Goal: Information Seeking & Learning: Find specific fact

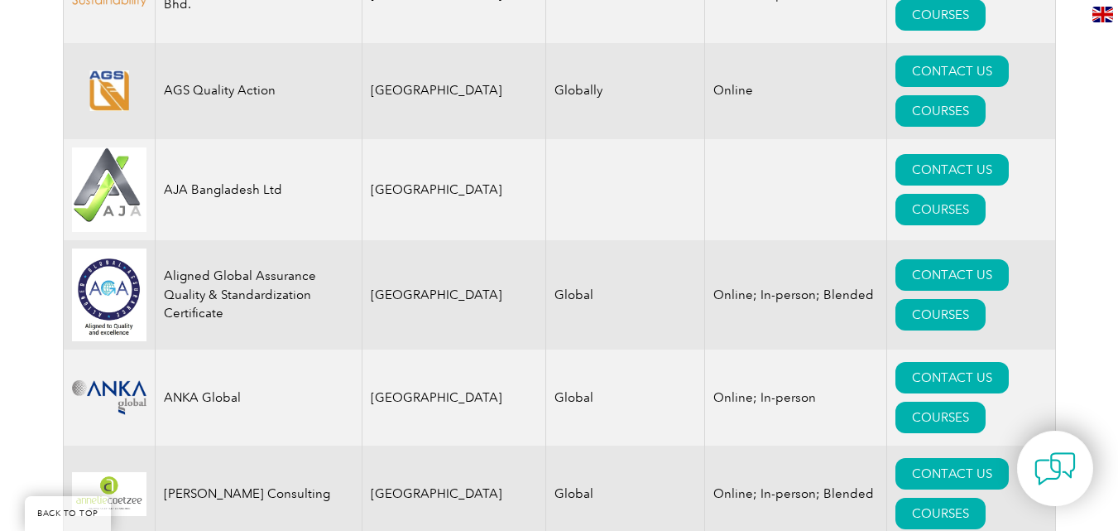
scroll to position [1821, 0]
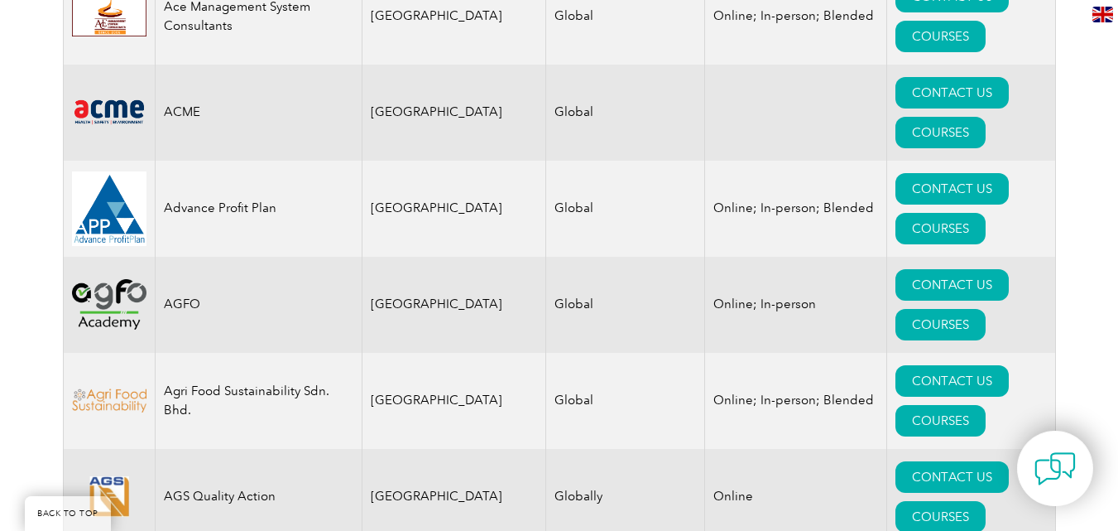
scroll to position [1407, 0]
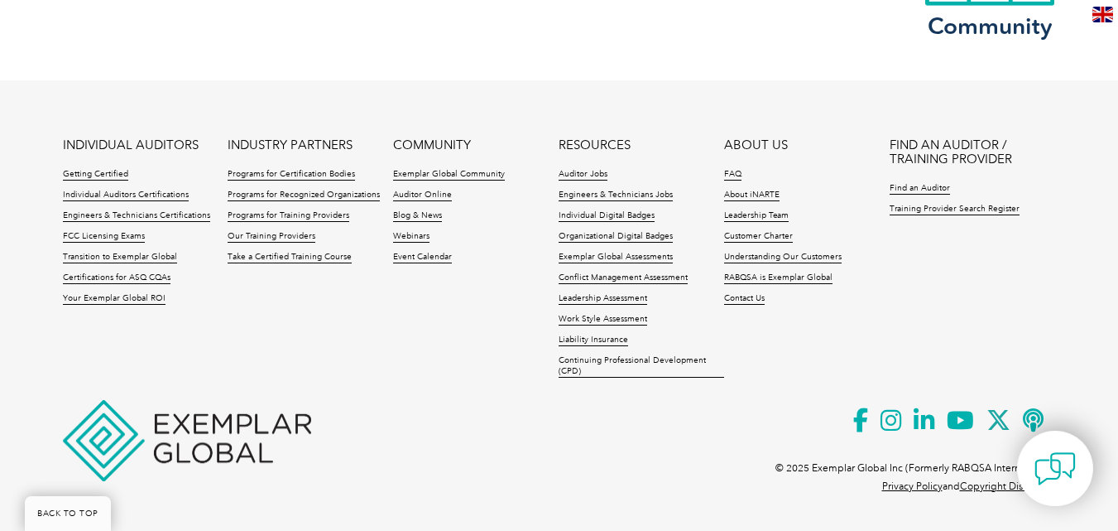
scroll to position [1909, 0]
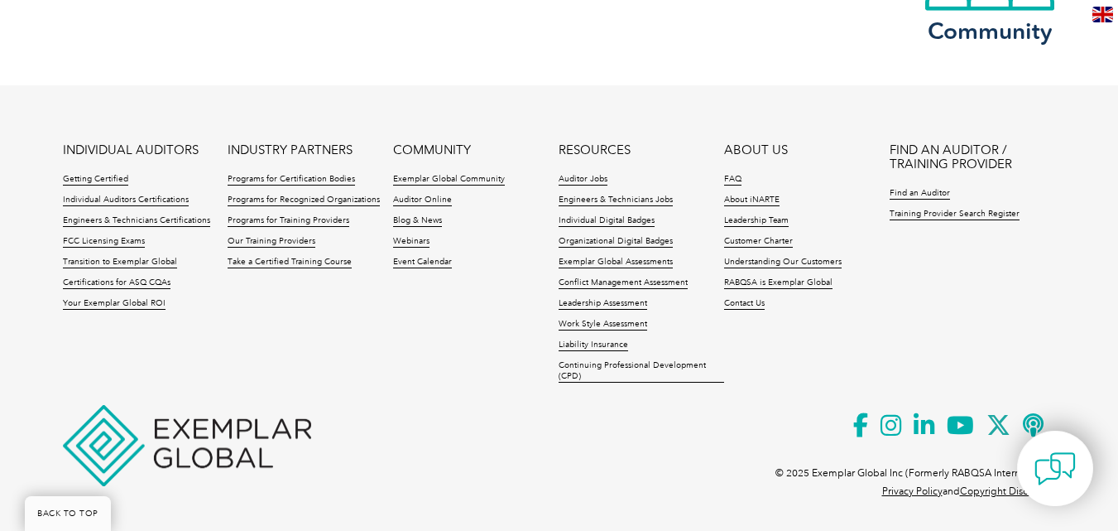
scroll to position [1860, 0]
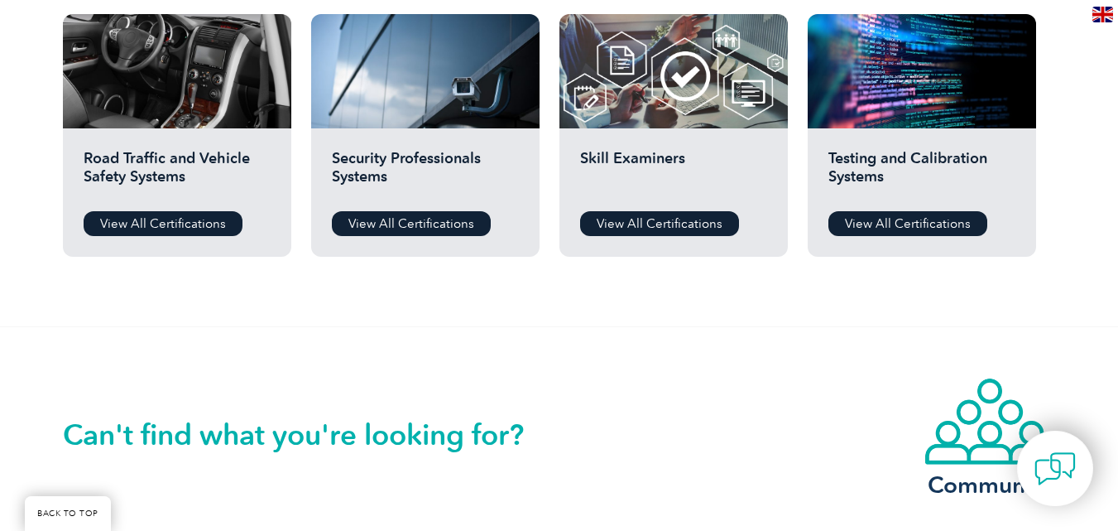
scroll to position [1490, 0]
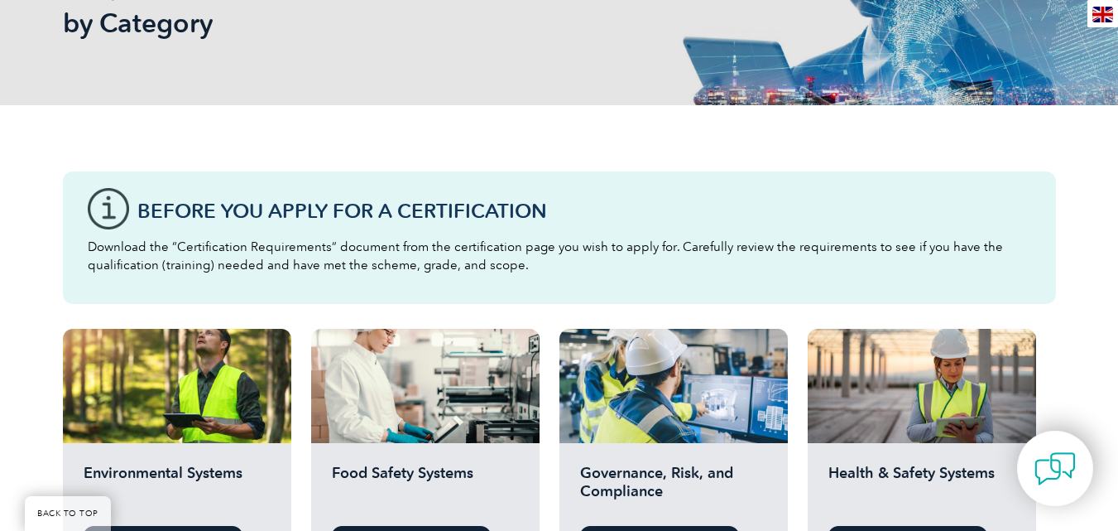
scroll to position [414, 0]
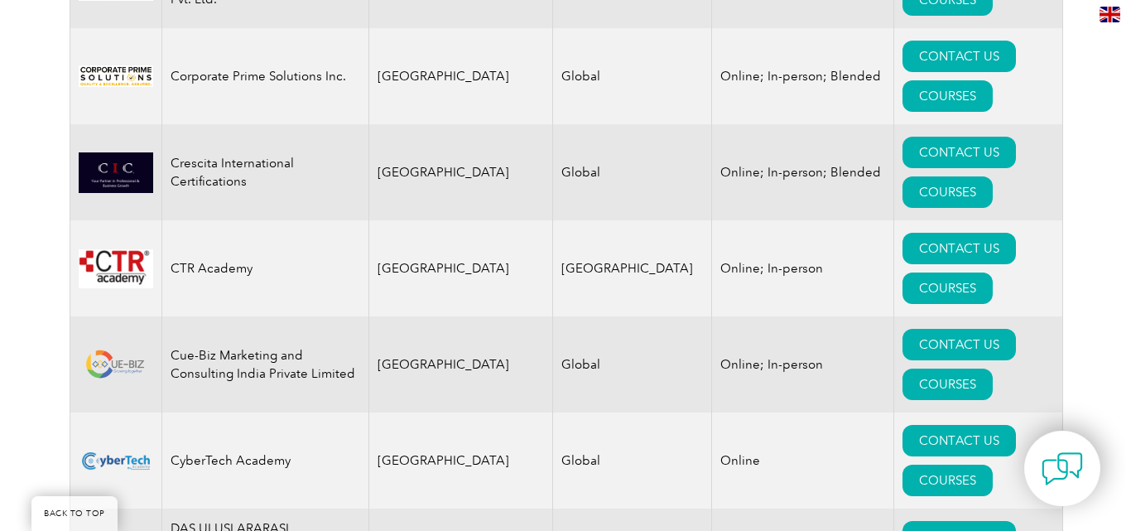
scroll to position [6292, 0]
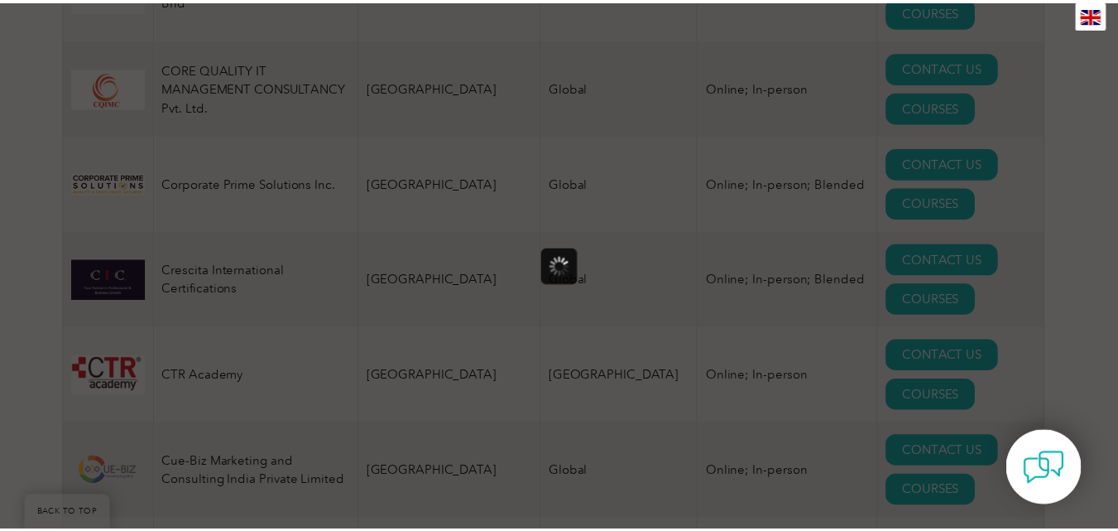
scroll to position [0, 0]
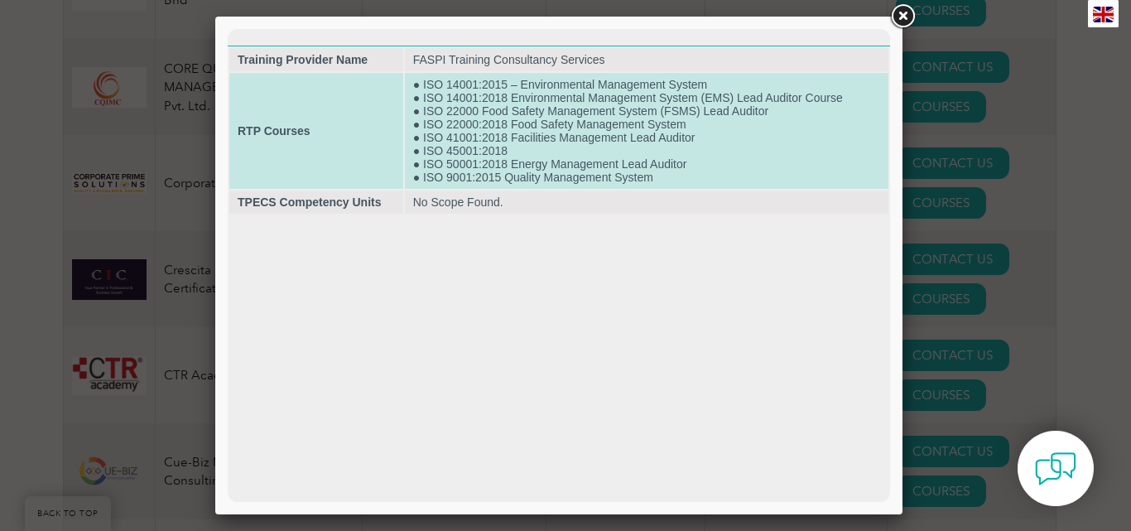
click at [585, 95] on td "● ISO 14001:2015 – Environmental Management System ● ISO 14001:2018 Environment…" at bounding box center [646, 131] width 483 height 116
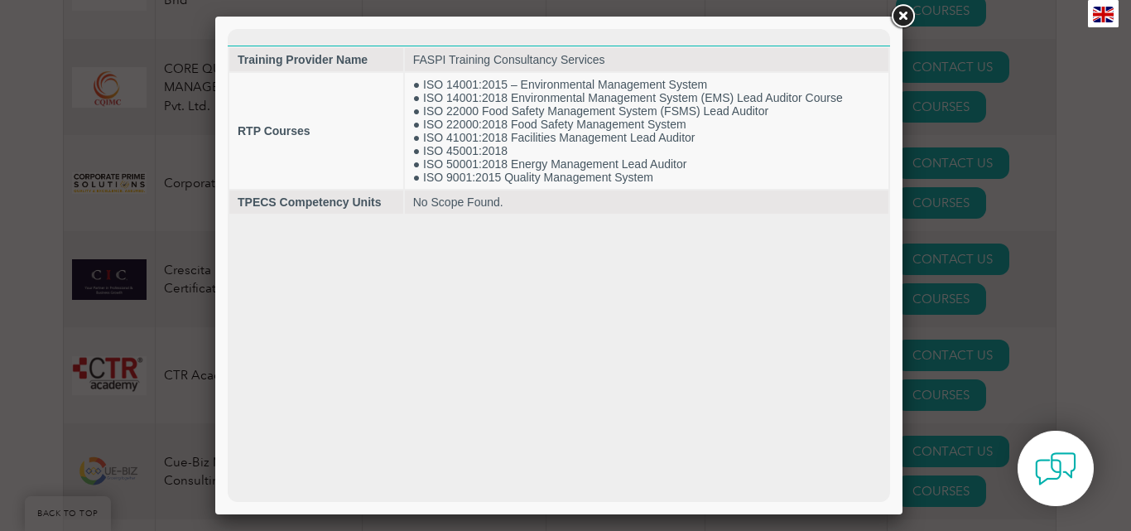
click at [897, 17] on link at bounding box center [902, 17] width 30 height 30
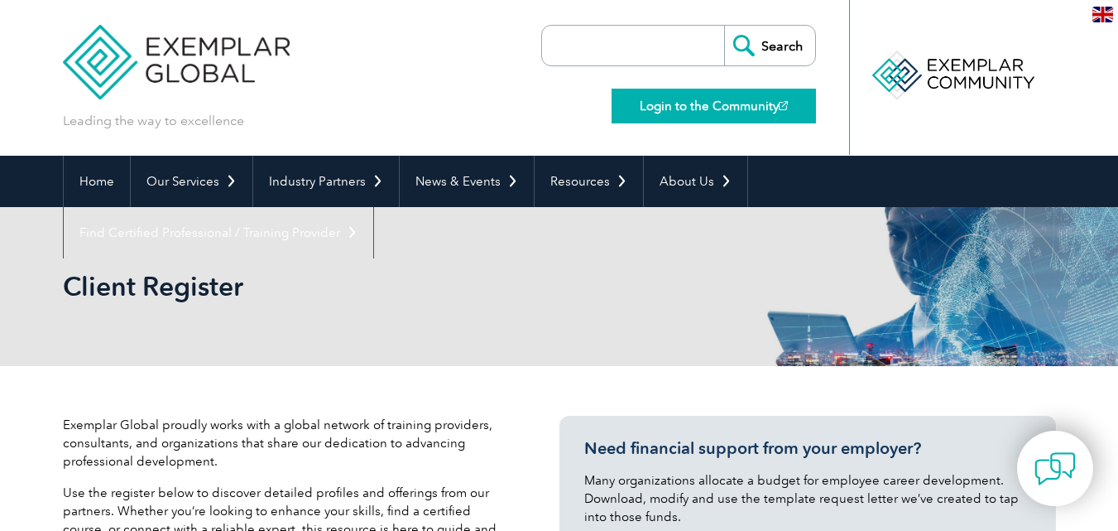
click at [673, 96] on link "Login to the Community" at bounding box center [714, 106] width 204 height 35
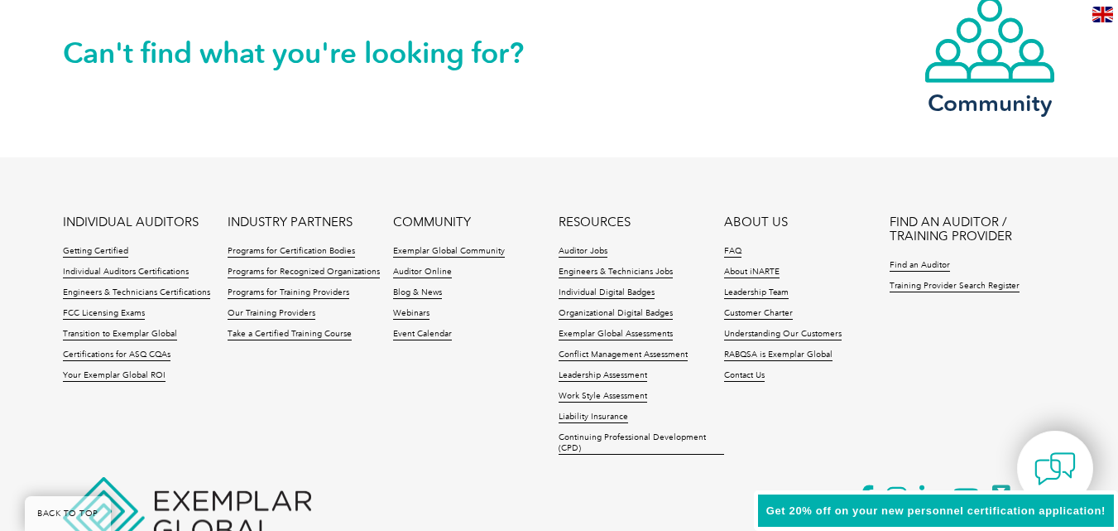
scroll to position [3593, 0]
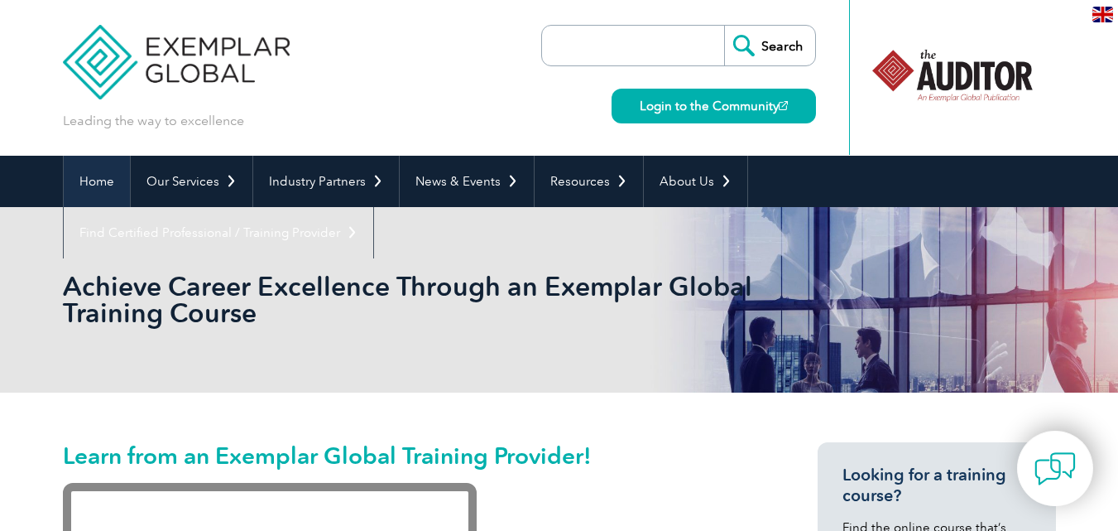
click at [97, 180] on link "Home" at bounding box center [97, 181] width 66 height 51
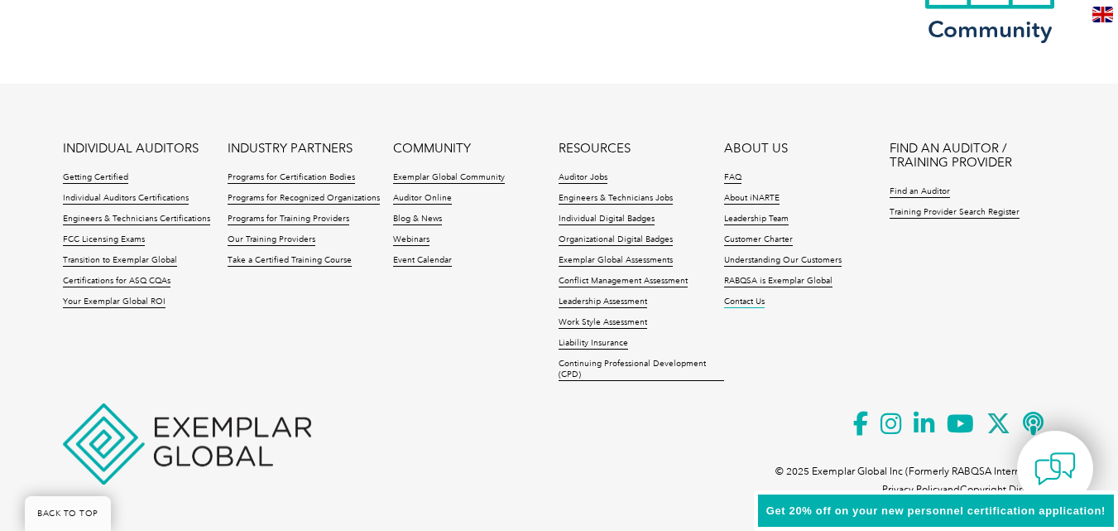
scroll to position [4005, 0]
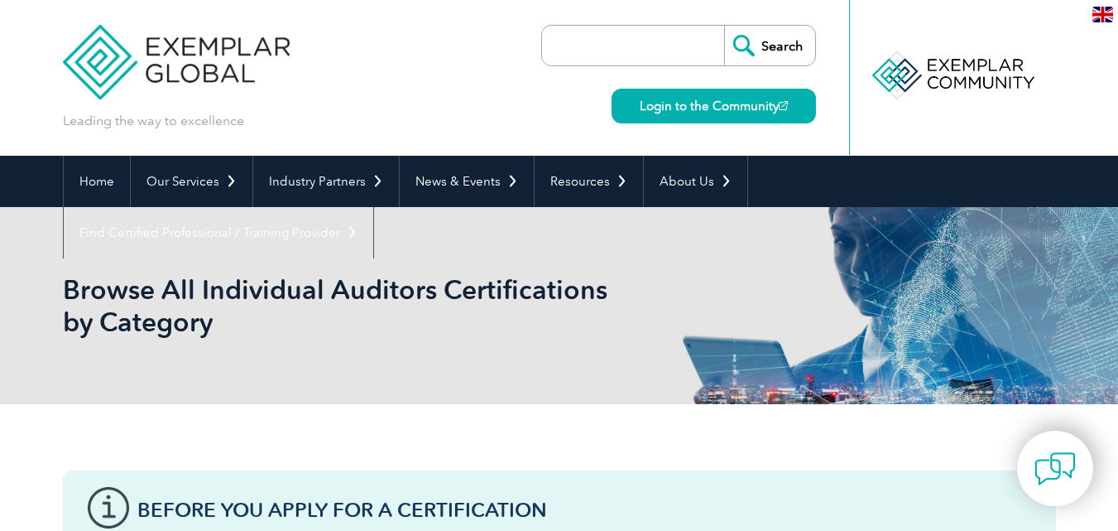
click at [670, 41] on input "search" at bounding box center [638, 46] width 174 height 40
click at [528, 90] on div "Leading the way to excellence Search" at bounding box center [559, 78] width 993 height 156
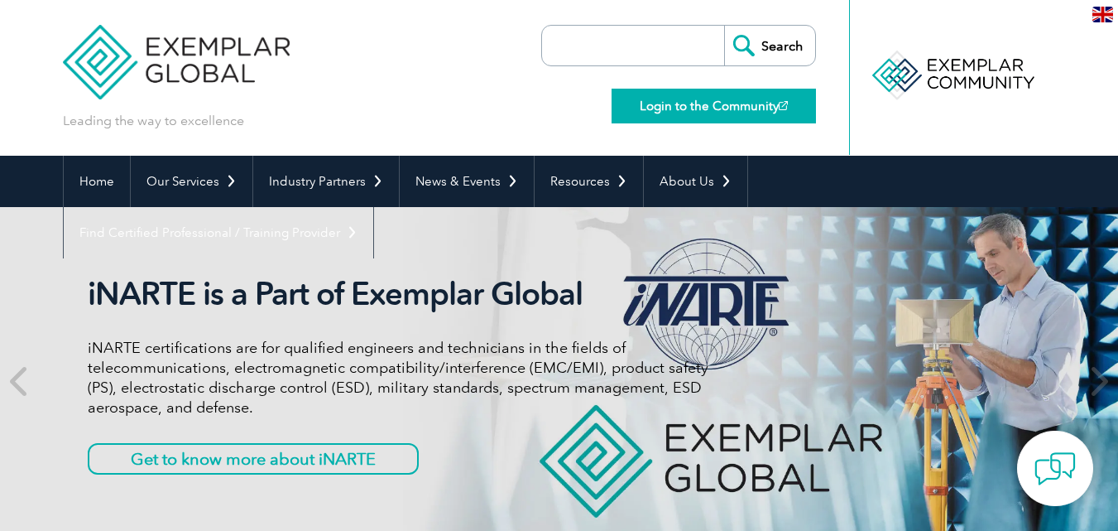
click at [657, 102] on link "Login to the Community" at bounding box center [714, 106] width 204 height 35
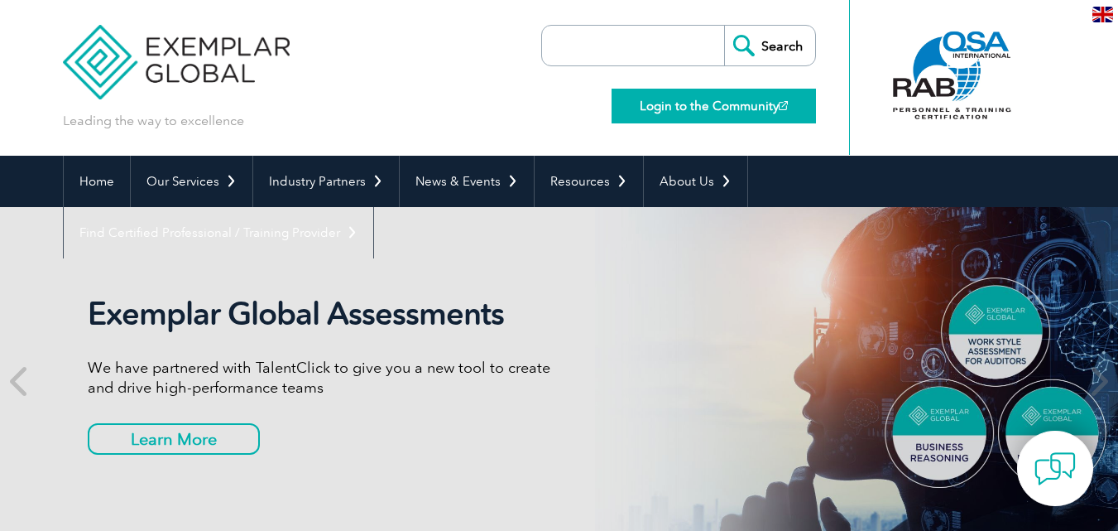
click at [706, 105] on link "Login to the Community" at bounding box center [714, 106] width 204 height 35
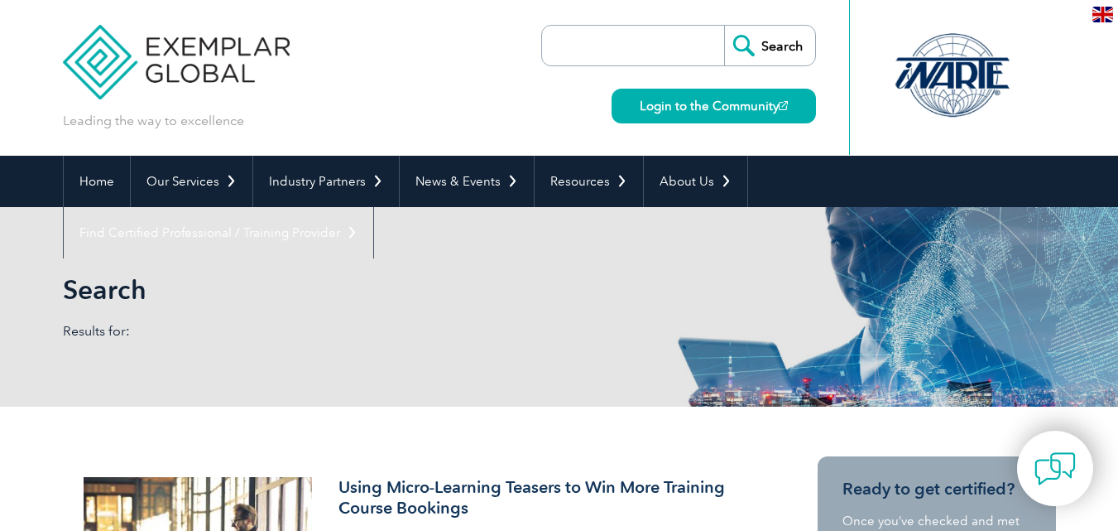
click at [641, 33] on input "search" at bounding box center [638, 46] width 174 height 40
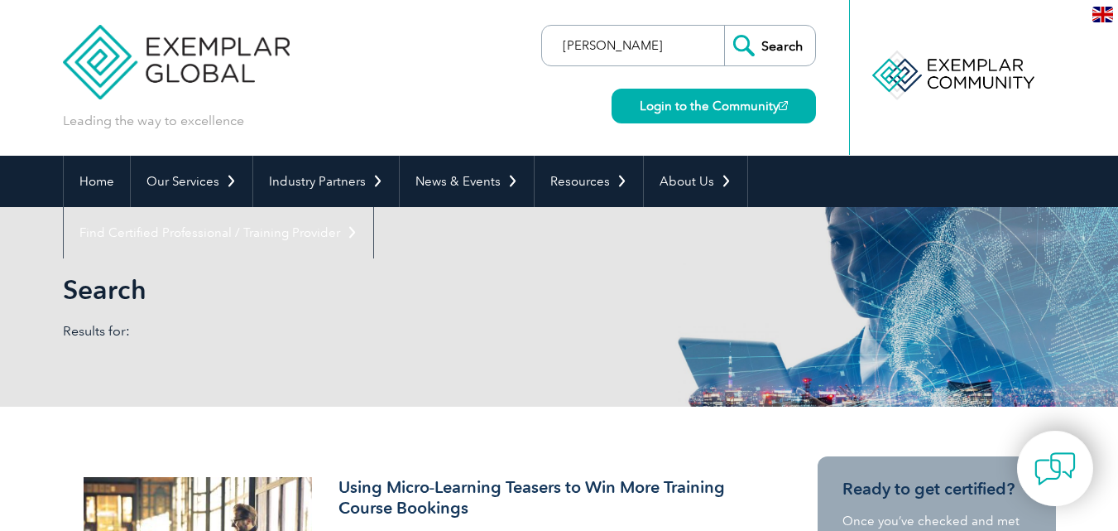
type input "[PERSON_NAME]"
click at [768, 46] on input "Search" at bounding box center [769, 46] width 91 height 40
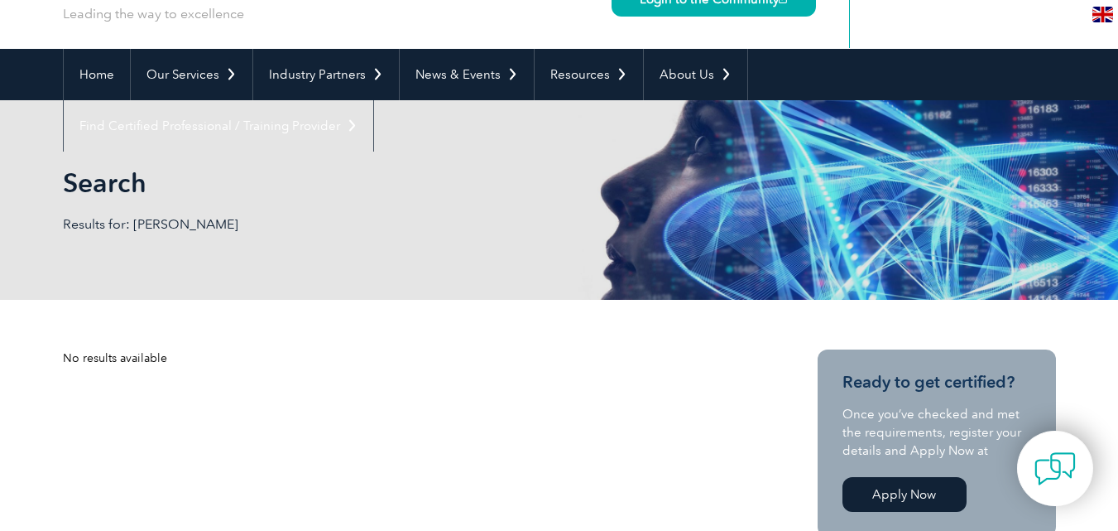
scroll to position [83, 0]
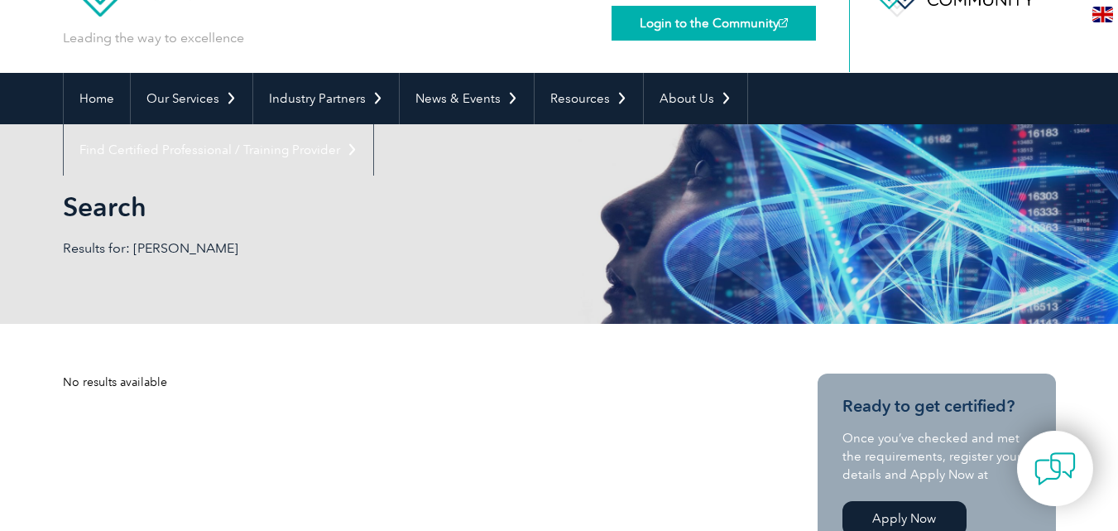
click at [755, 15] on link "Login to the Community" at bounding box center [714, 23] width 204 height 35
click at [179, 238] on div "Search Results for: ricardo" at bounding box center [559, 224] width 993 height 200
click at [253, 239] on p "Results for: ricardo" at bounding box center [311, 248] width 497 height 18
click at [161, 265] on div "Search Results for: ricardo" at bounding box center [559, 224] width 993 height 200
click at [162, 245] on p "Results for: ricardo" at bounding box center [311, 248] width 497 height 18
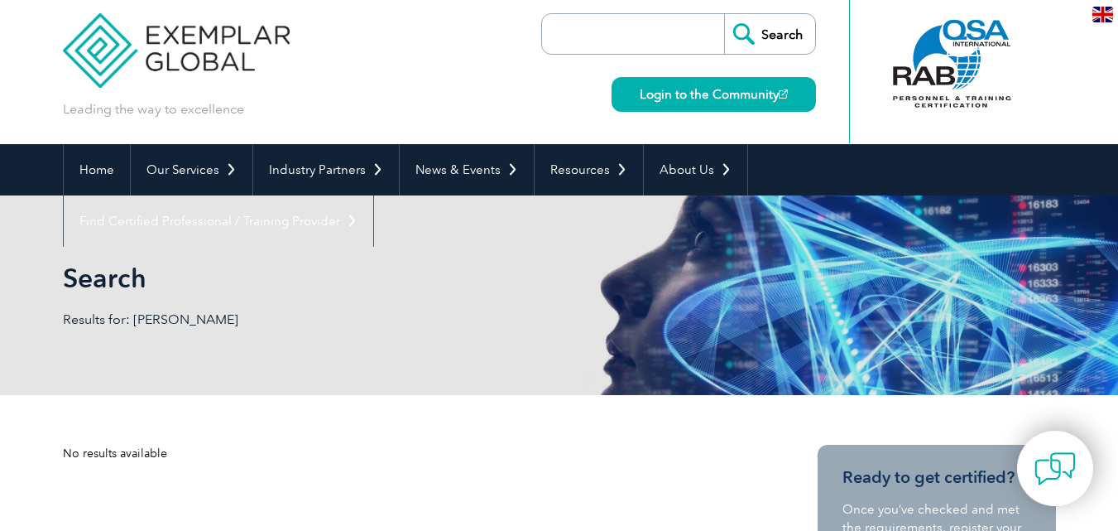
scroll to position [0, 0]
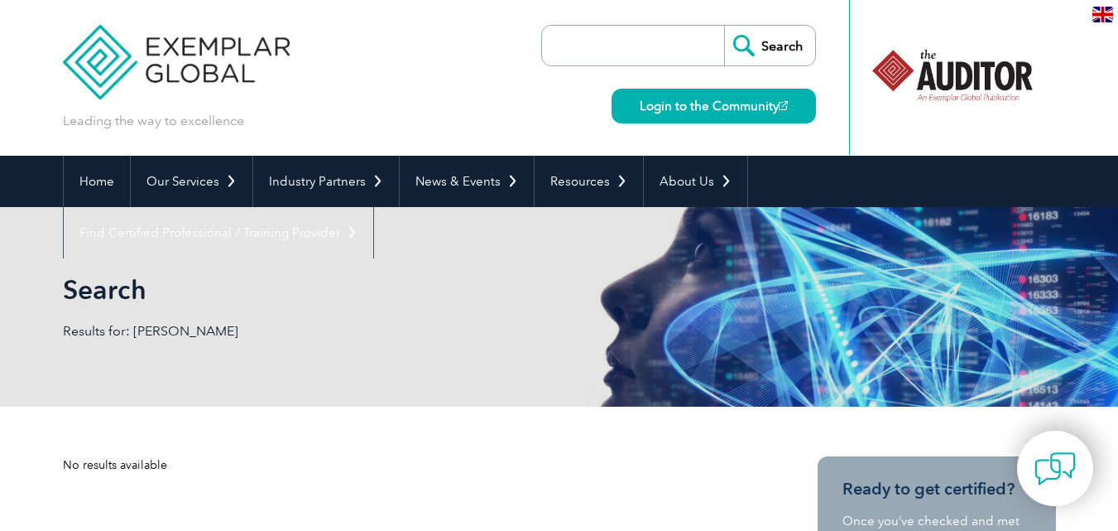
click at [666, 43] on input "search" at bounding box center [638, 46] width 174 height 40
